Goal: Transaction & Acquisition: Download file/media

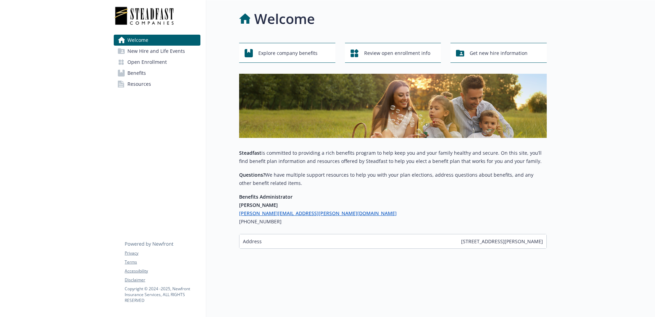
click at [148, 75] on link "Benefits" at bounding box center [157, 73] width 87 height 11
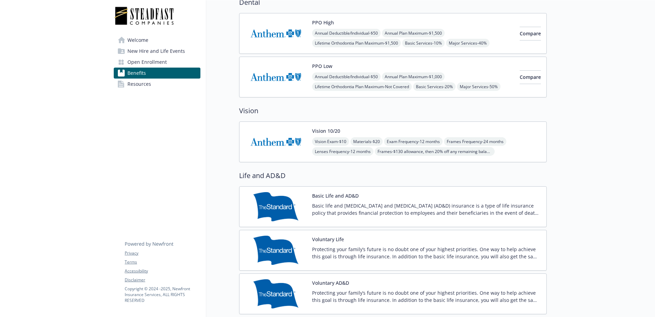
scroll to position [206, 0]
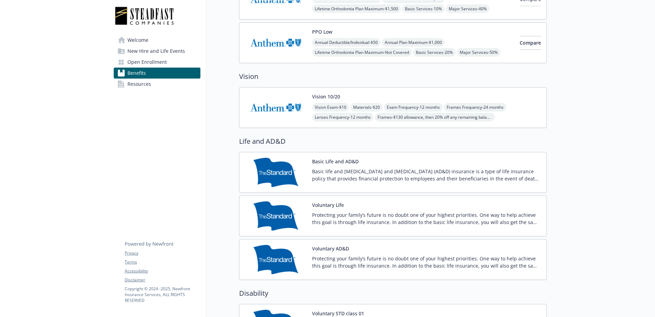
click at [342, 177] on p "Basic life and [MEDICAL_DATA] and [MEDICAL_DATA] (AD&D) insurance is a type of …" at bounding box center [426, 175] width 229 height 14
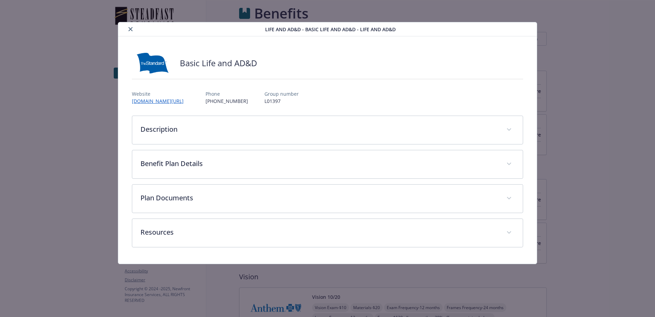
scroll to position [206, 0]
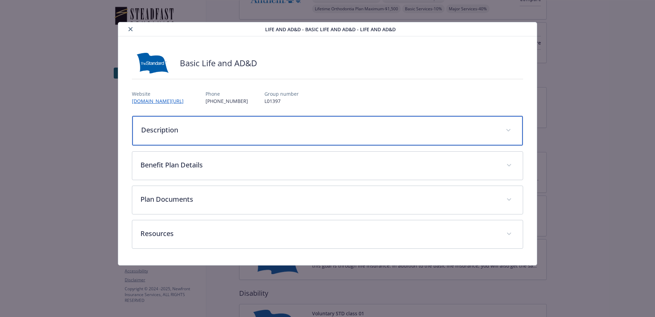
click at [208, 122] on div "Description" at bounding box center [327, 130] width 391 height 29
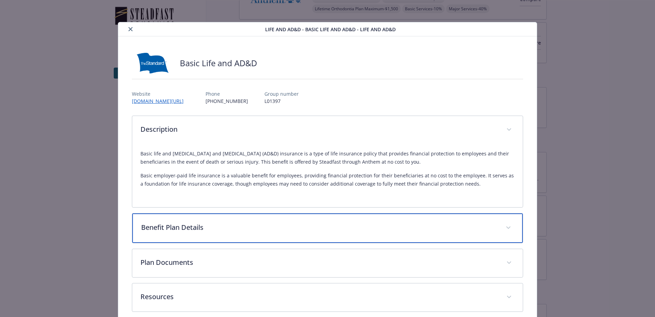
drag, startPoint x: 182, startPoint y: 230, endPoint x: 199, endPoint y: 233, distance: 17.8
click at [182, 230] on p "Benefit Plan Details" at bounding box center [319, 227] width 357 height 10
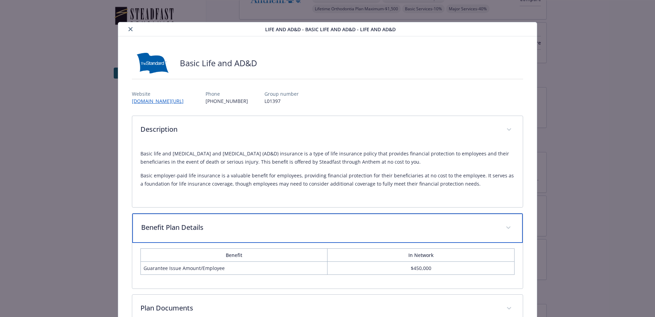
scroll to position [69, 0]
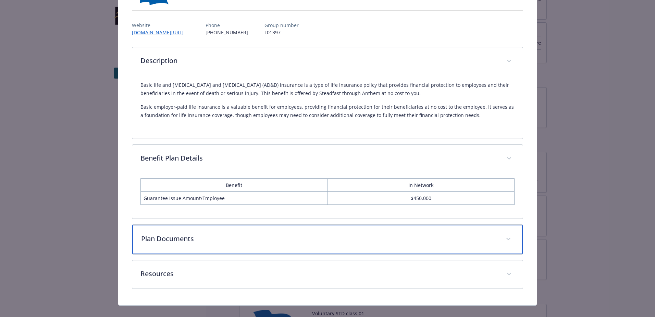
click at [318, 236] on p "Plan Documents" at bounding box center [319, 238] width 357 height 10
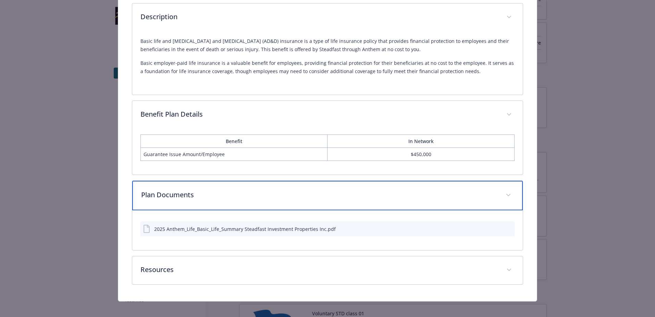
scroll to position [119, 0]
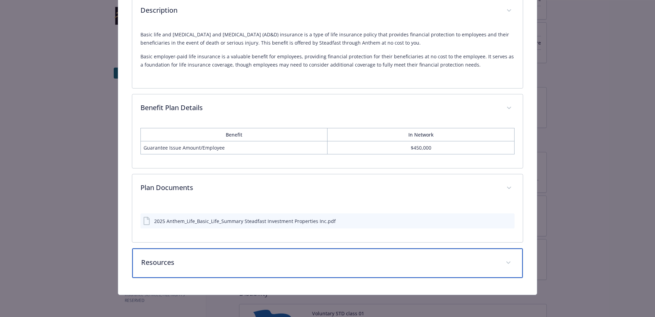
click at [282, 262] on p "Resources" at bounding box center [319, 262] width 357 height 10
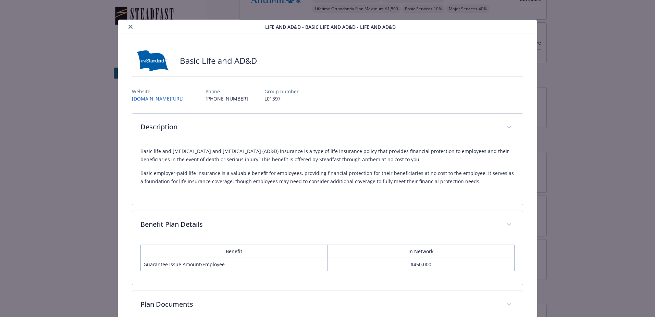
scroll to position [0, 0]
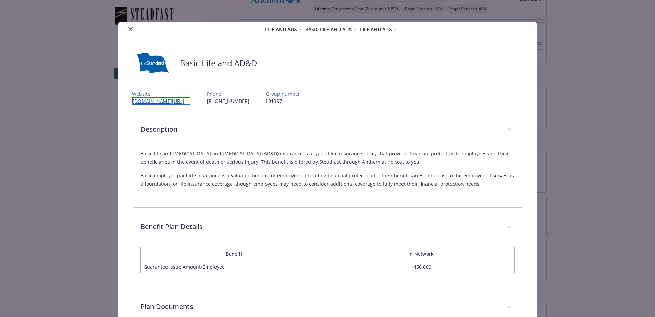
click at [157, 102] on link "[DOMAIN_NAME][URL]" at bounding box center [161, 101] width 59 height 8
click at [124, 28] on div "details for plan Life and AD&D - Basic Life and AD&D - Life and AD&D" at bounding box center [193, 29] width 144 height 8
click at [126, 27] on button "close" at bounding box center [130, 29] width 8 height 8
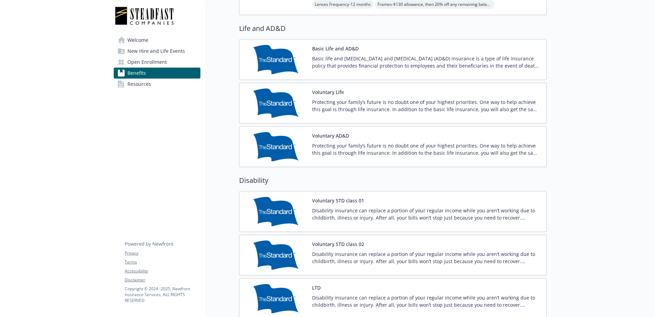
scroll to position [282, 0]
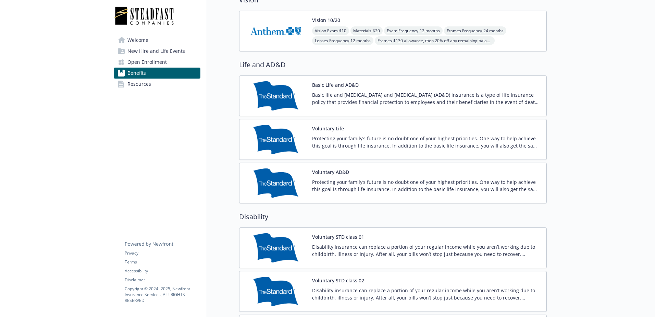
click at [291, 93] on img at bounding box center [276, 95] width 62 height 29
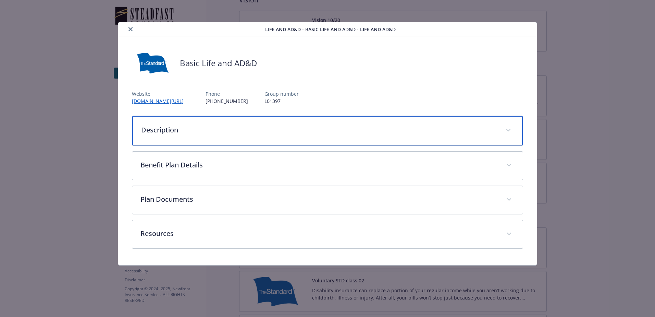
click at [349, 126] on p "Description" at bounding box center [319, 130] width 357 height 10
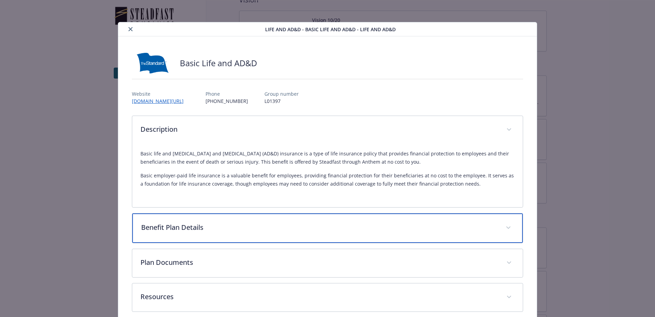
click at [312, 226] on p "Benefit Plan Details" at bounding box center [319, 227] width 357 height 10
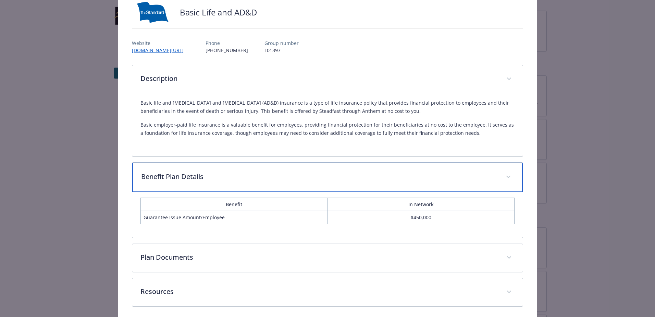
scroll to position [69, 0]
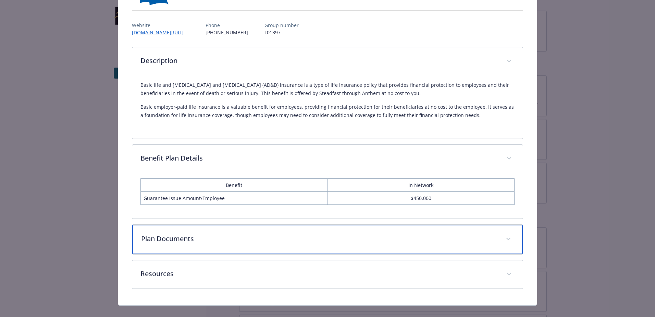
click at [307, 234] on div "Plan Documents" at bounding box center [327, 239] width 391 height 29
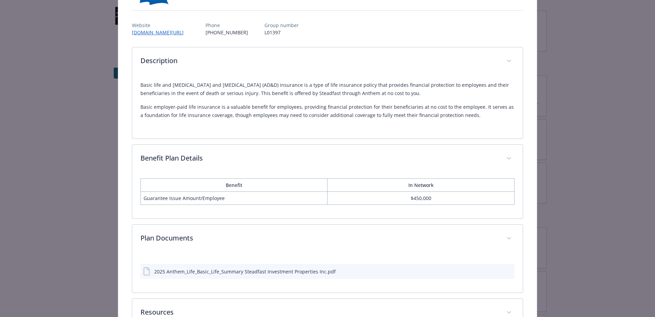
click at [216, 275] on div "2025 Anthem_Life_Basic_Life_Summary Steadfast Investment Properties Inc.pdf" at bounding box center [239, 271] width 193 height 8
click at [495, 270] on icon "download file" at bounding box center [497, 270] width 4 height 4
